Goal: Entertainment & Leisure: Consume media (video, audio)

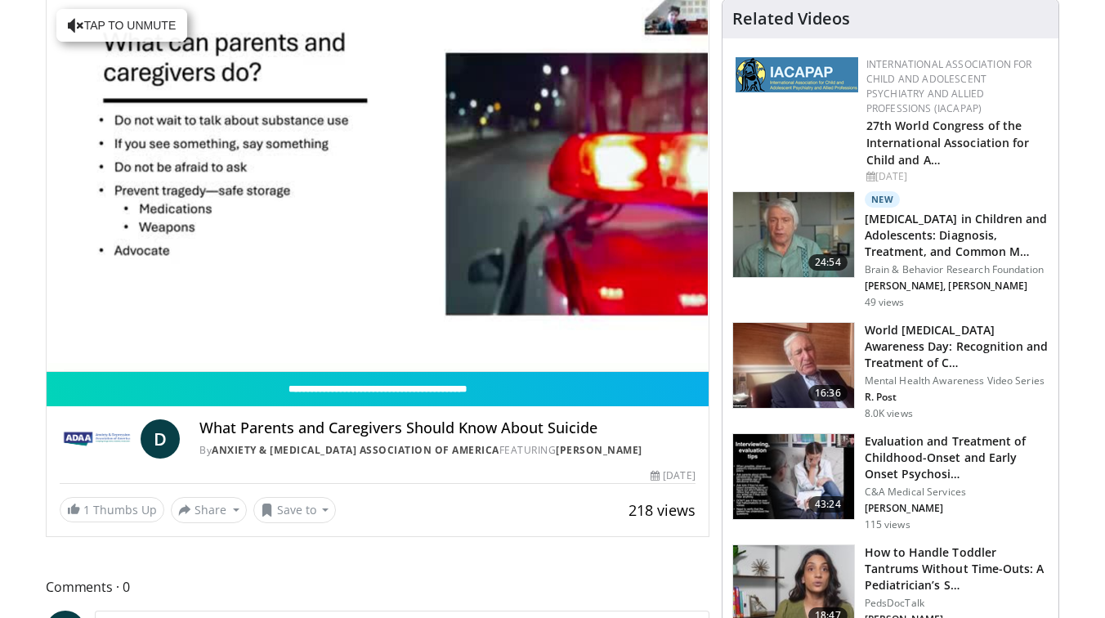
scroll to position [128, 0]
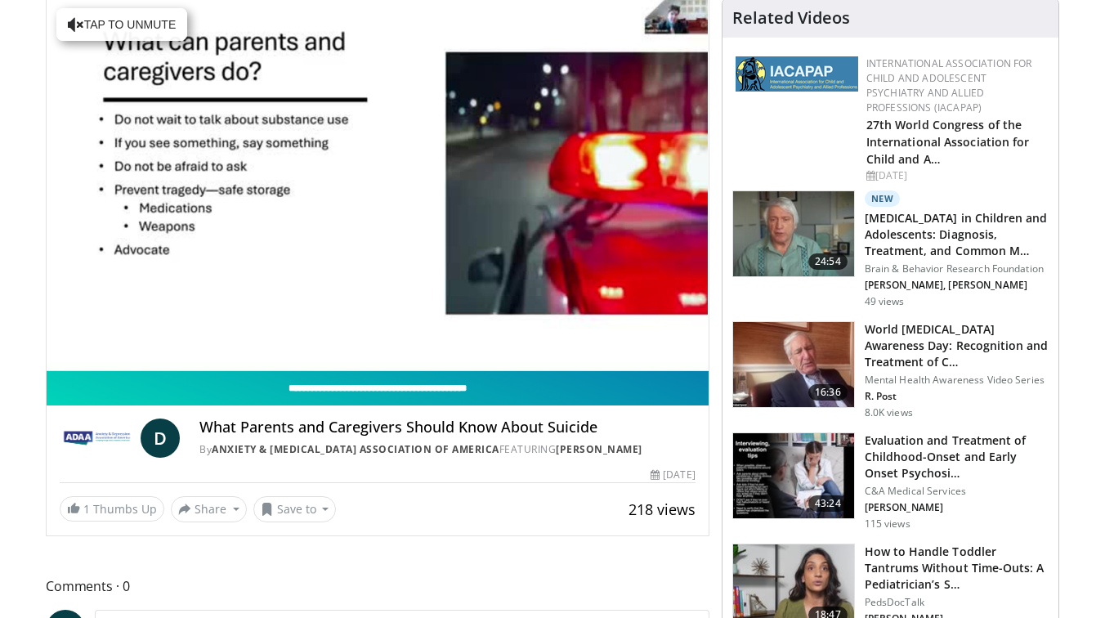
click at [436, 382] on input "**********" at bounding box center [378, 388] width 662 height 34
